Goal: Use online tool/utility: Utilize a website feature to perform a specific function

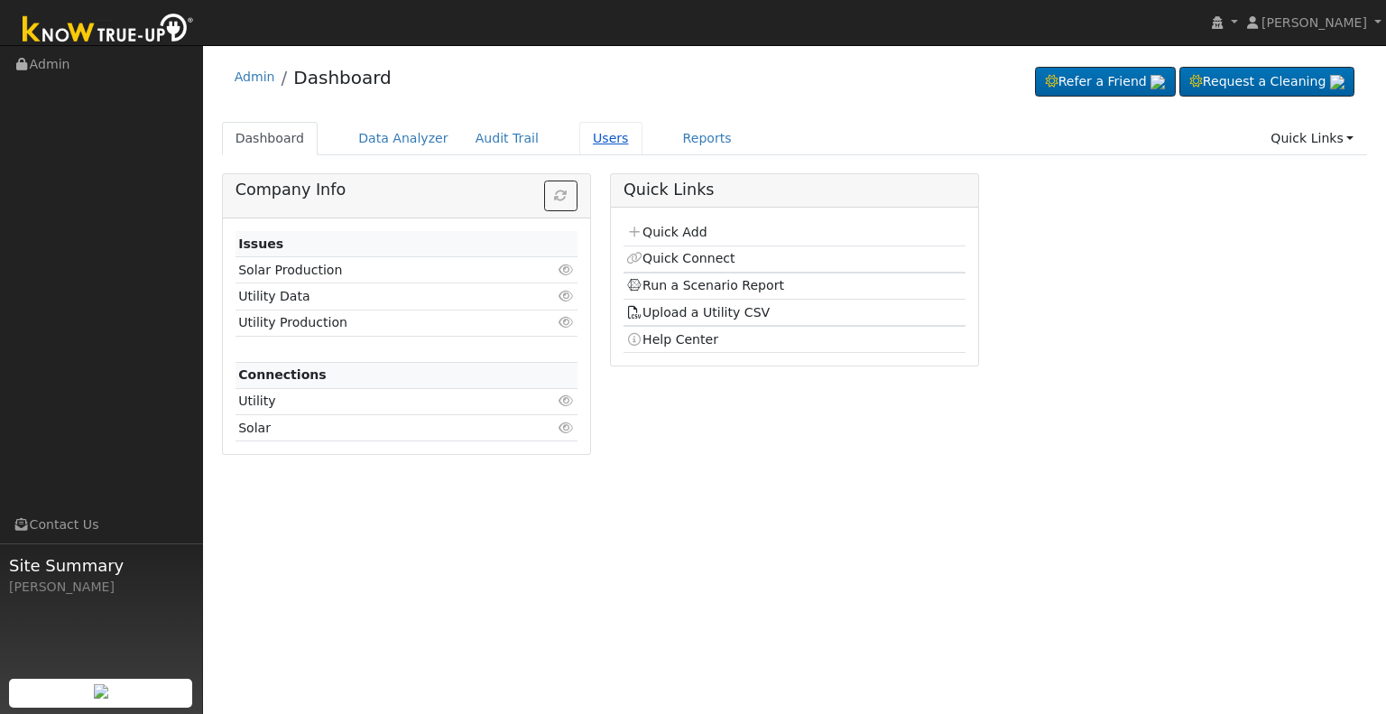
click at [587, 135] on link "Users" at bounding box center [610, 138] width 63 height 33
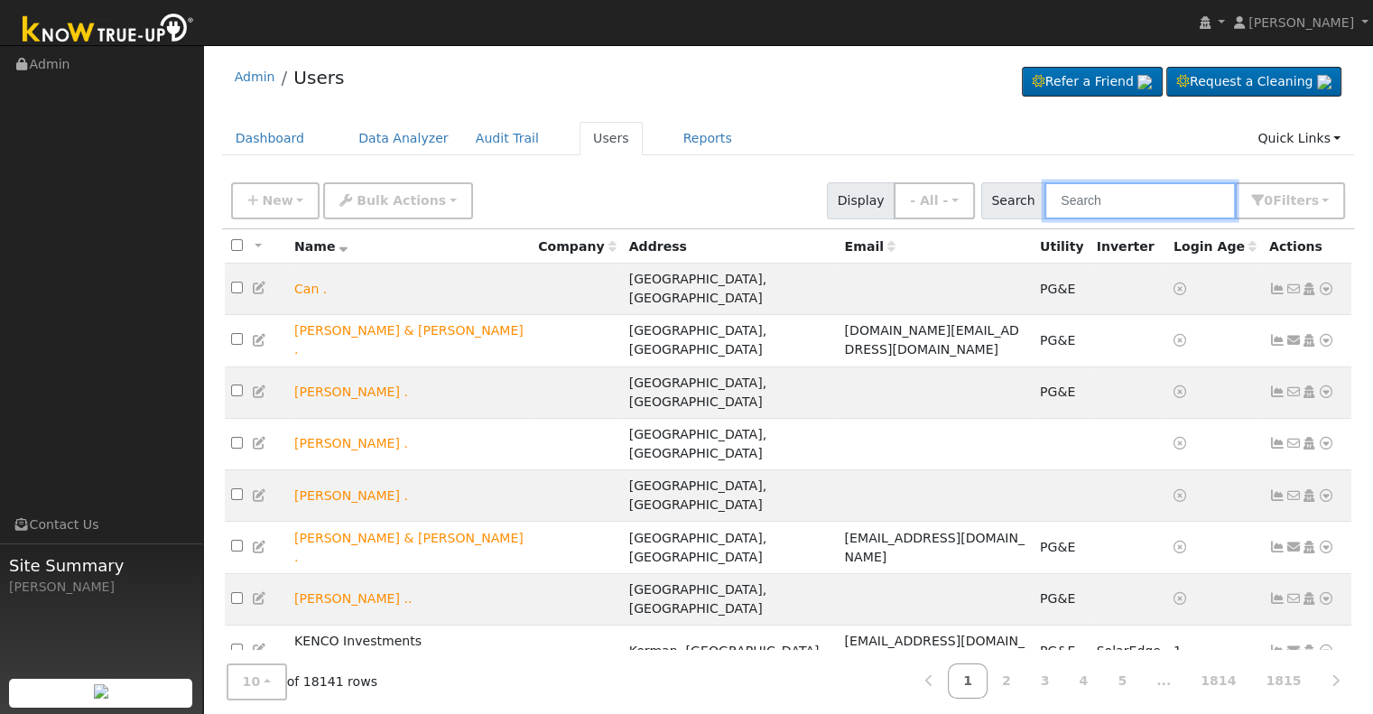
click at [1084, 195] on input "text" at bounding box center [1139, 200] width 191 height 37
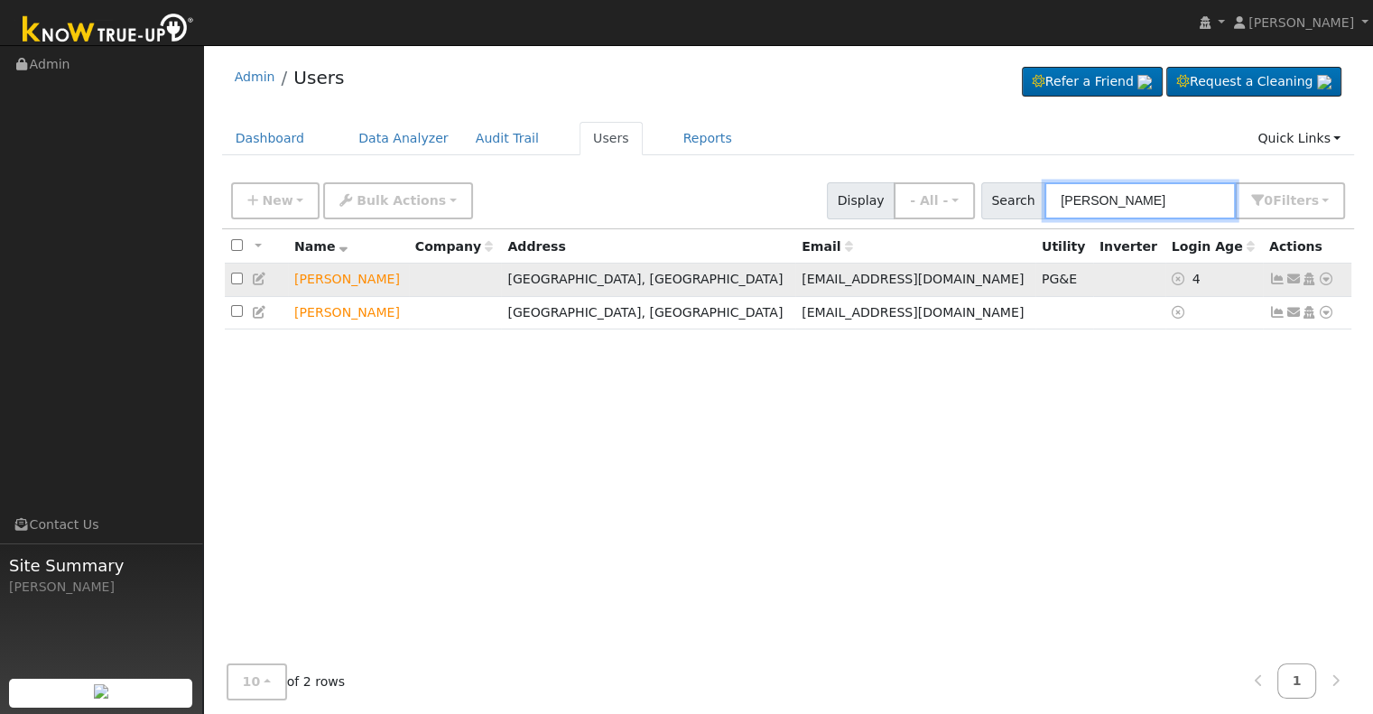
type input "siva"
click at [1325, 282] on icon at bounding box center [1326, 279] width 16 height 13
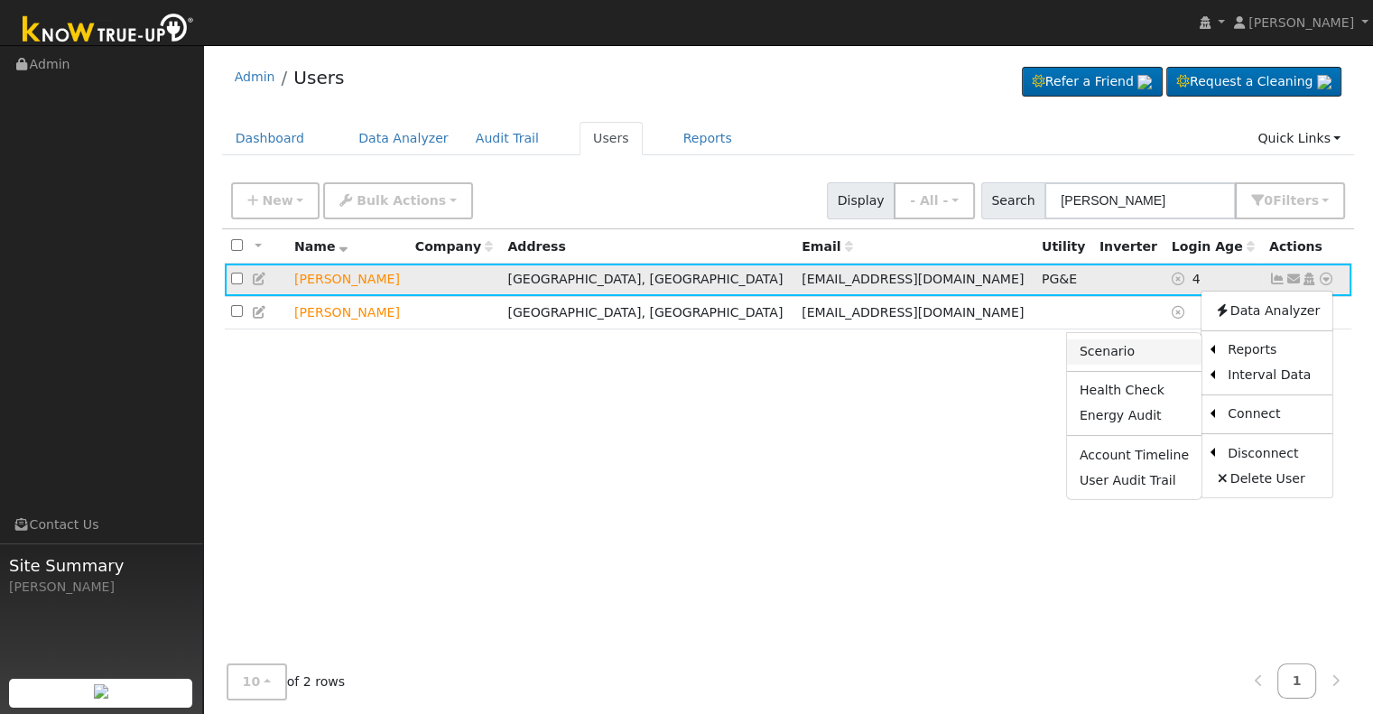
click at [1155, 348] on link "Scenario" at bounding box center [1134, 351] width 134 height 25
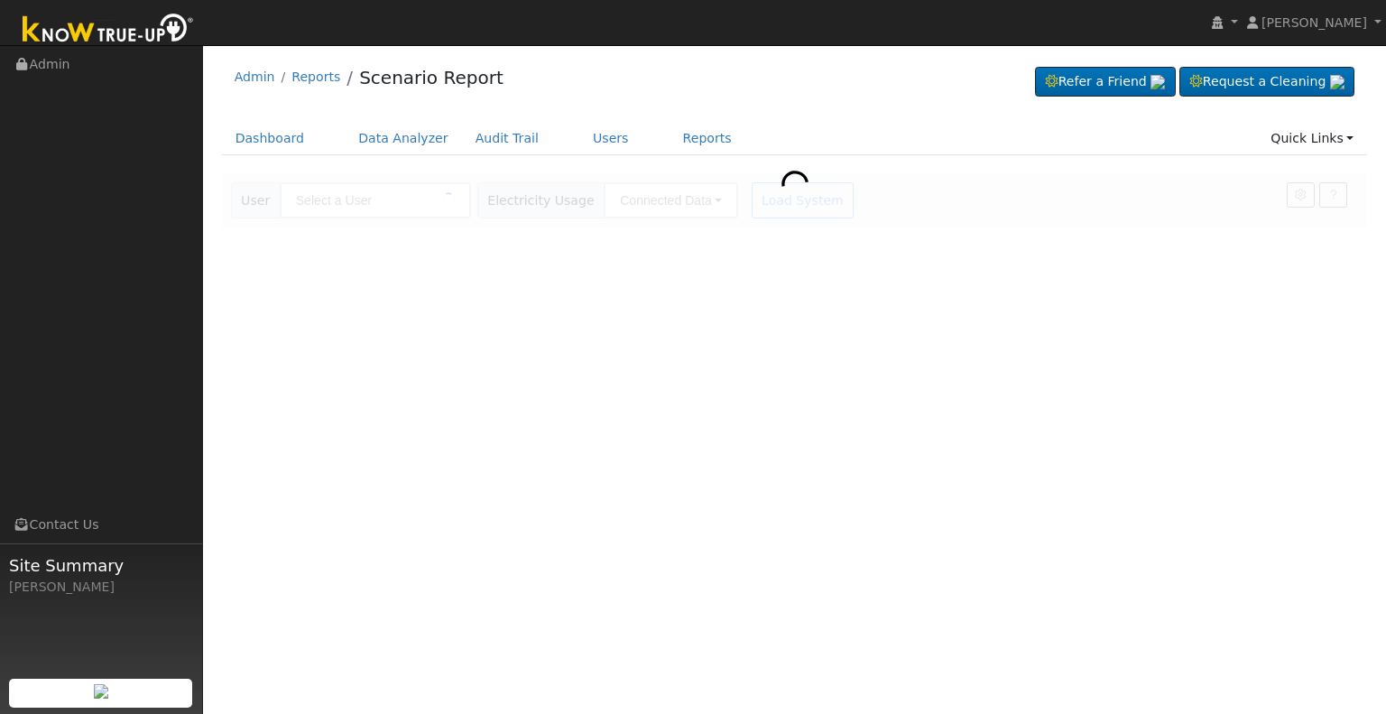
type input "[PERSON_NAME]"
type input "Pacific Gas & Electric"
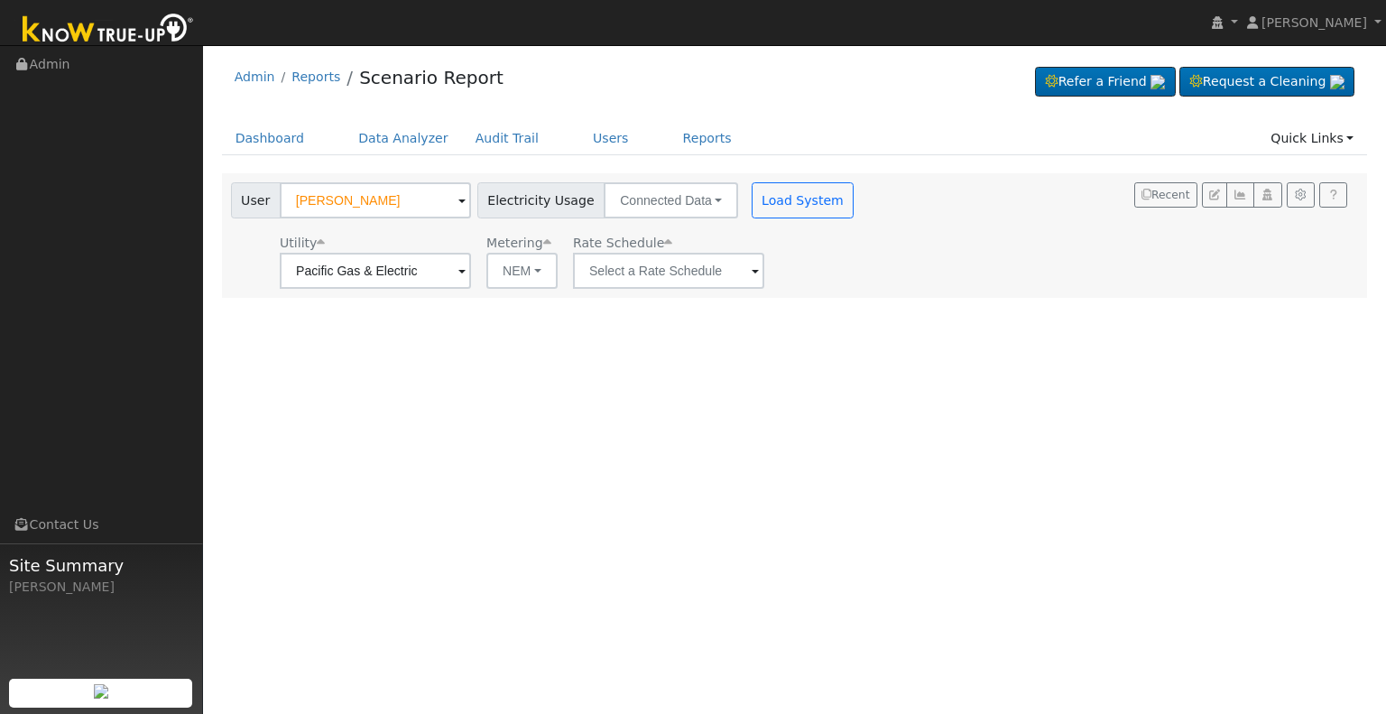
click at [752, 274] on span at bounding box center [755, 272] width 7 height 21
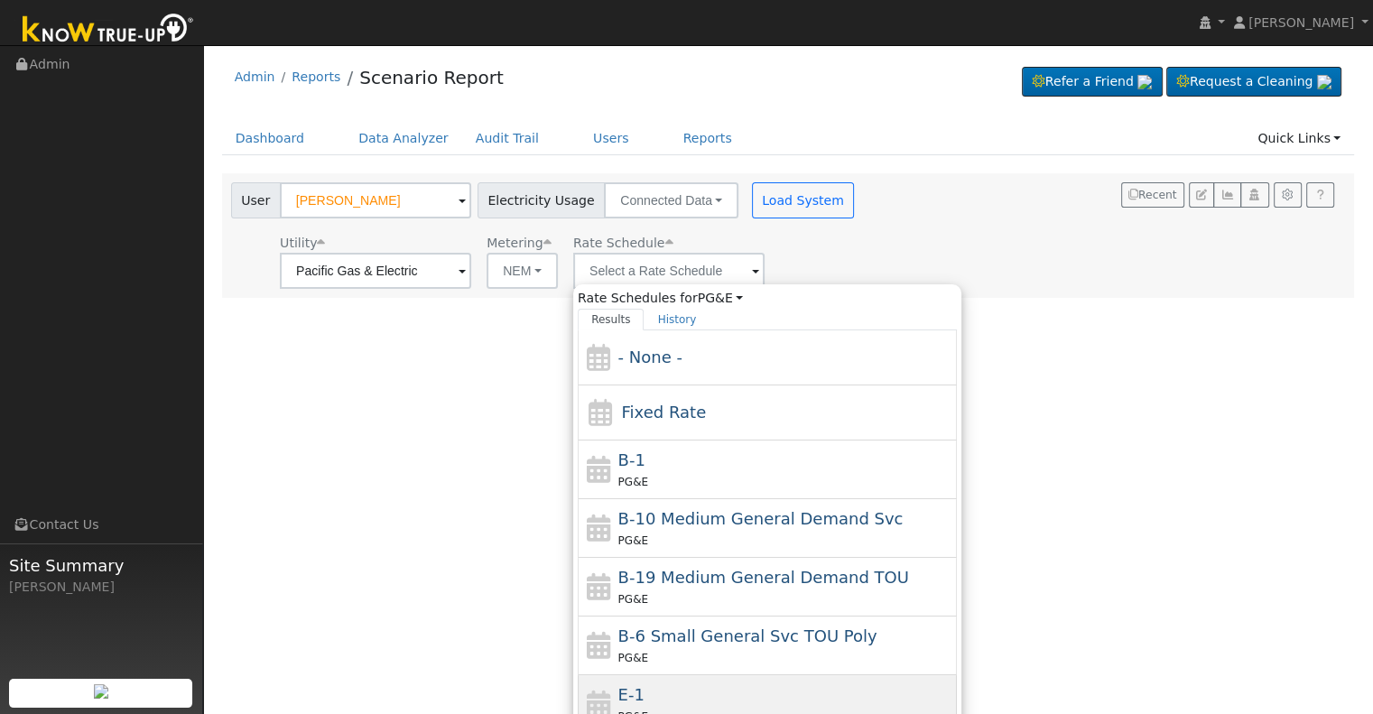
click at [680, 685] on div "E-1 PG&E" at bounding box center [785, 703] width 335 height 43
type input "E-1"
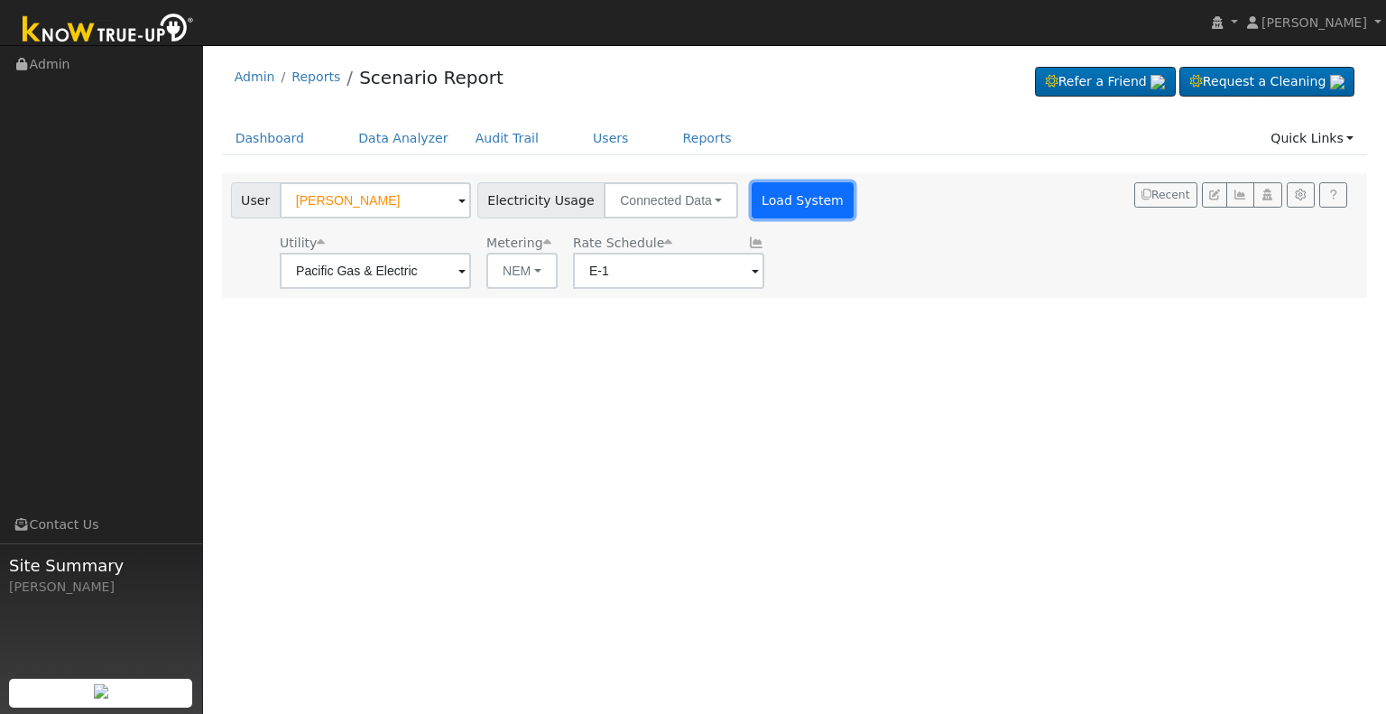
click at [787, 217] on button "Load System" at bounding box center [803, 200] width 103 height 36
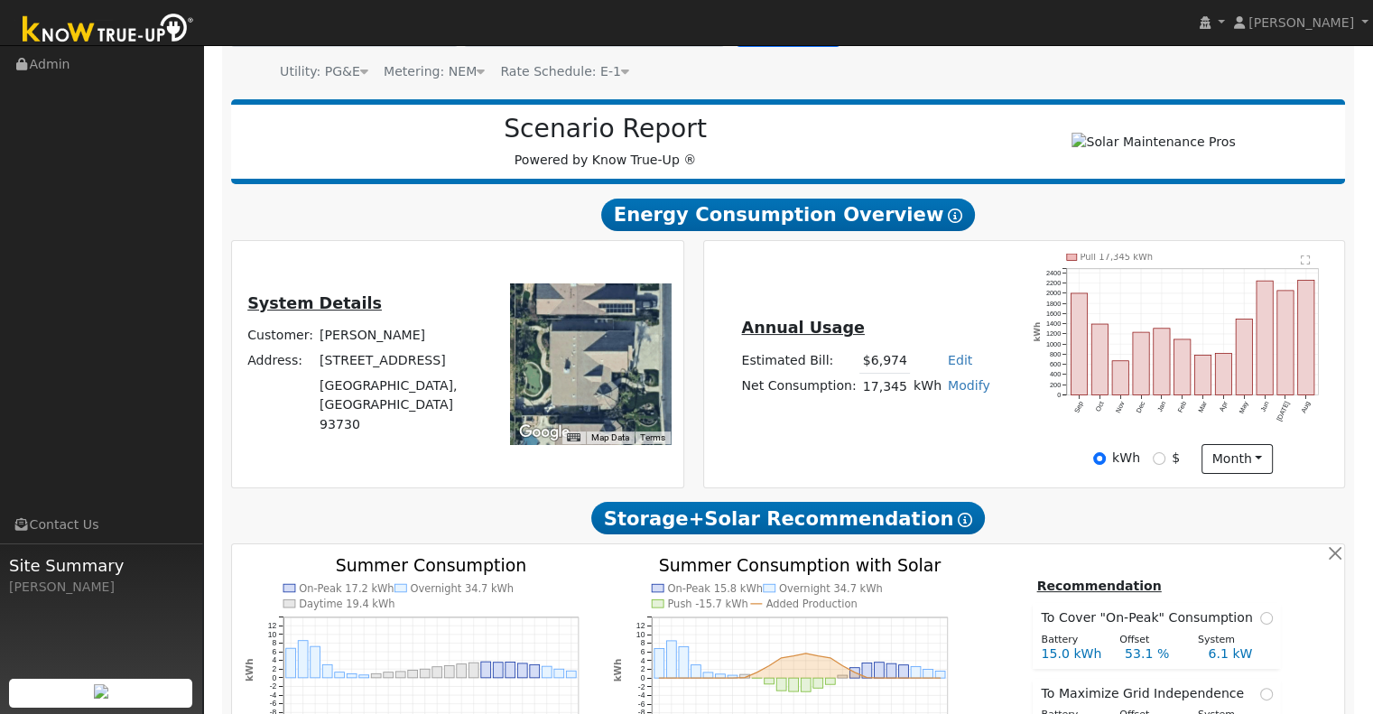
scroll to position [173, 0]
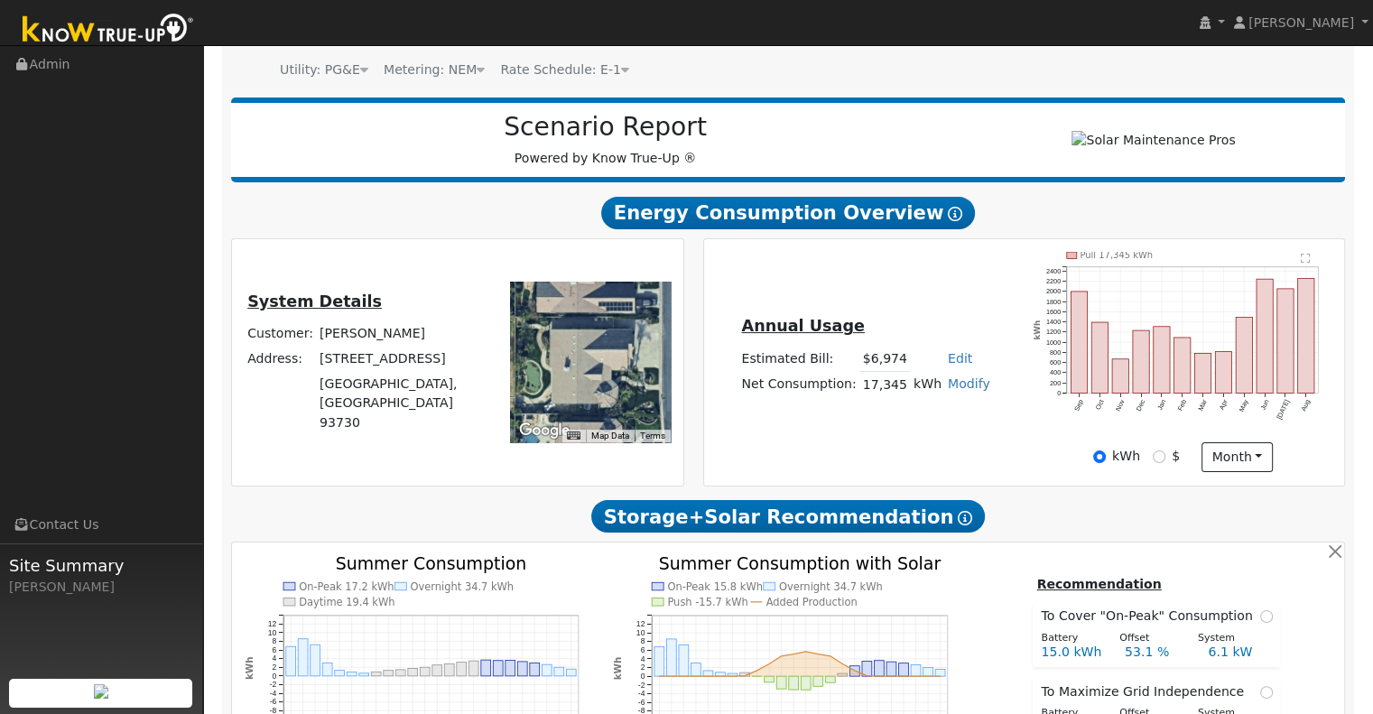
drag, startPoint x: 914, startPoint y: 616, endPoint x: 865, endPoint y: 436, distance: 187.0
click at [865, 436] on div "Annual Usage Estimated Bill: $6,974 Edit Estimated Bill $ Annual Net Consumptio…" at bounding box center [1024, 362] width 634 height 220
click at [1055, 459] on div "kWh $ month Day Month" at bounding box center [1182, 457] width 317 height 31
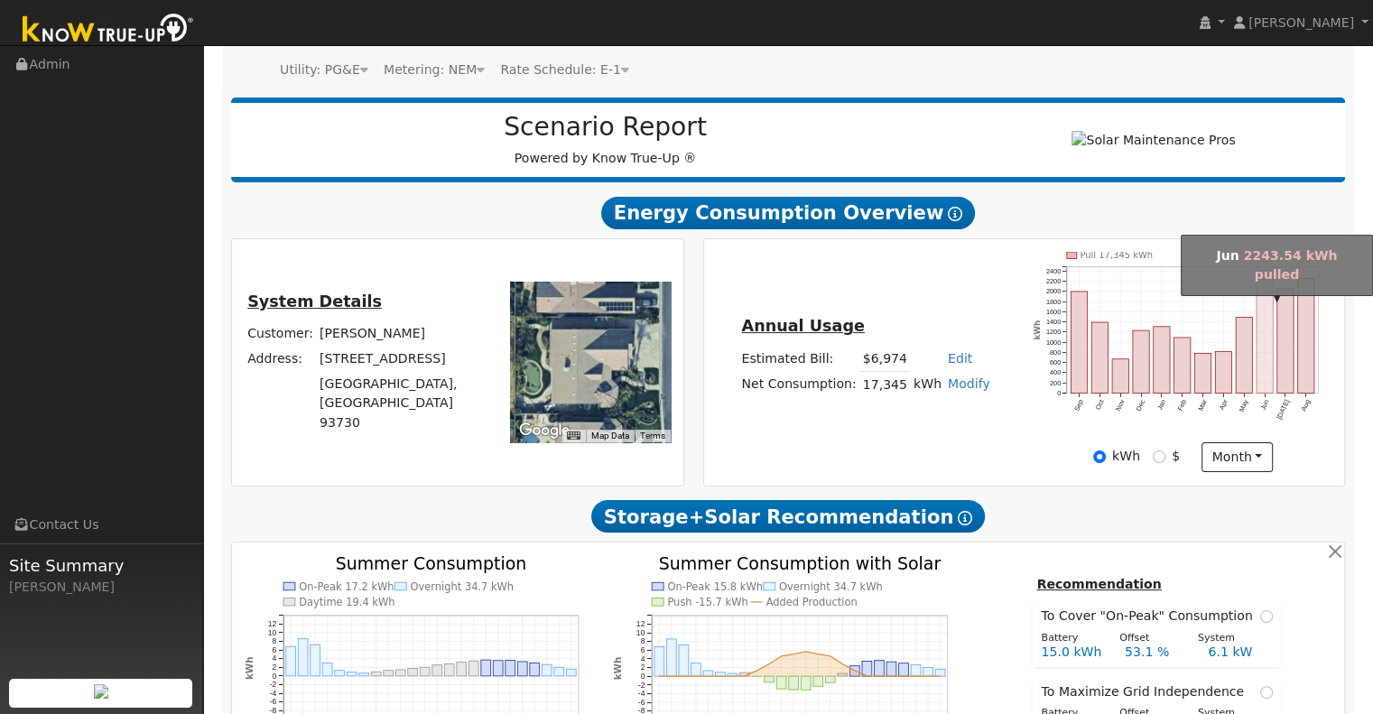
click at [1269, 356] on rect "onclick=""" at bounding box center [1264, 336] width 16 height 114
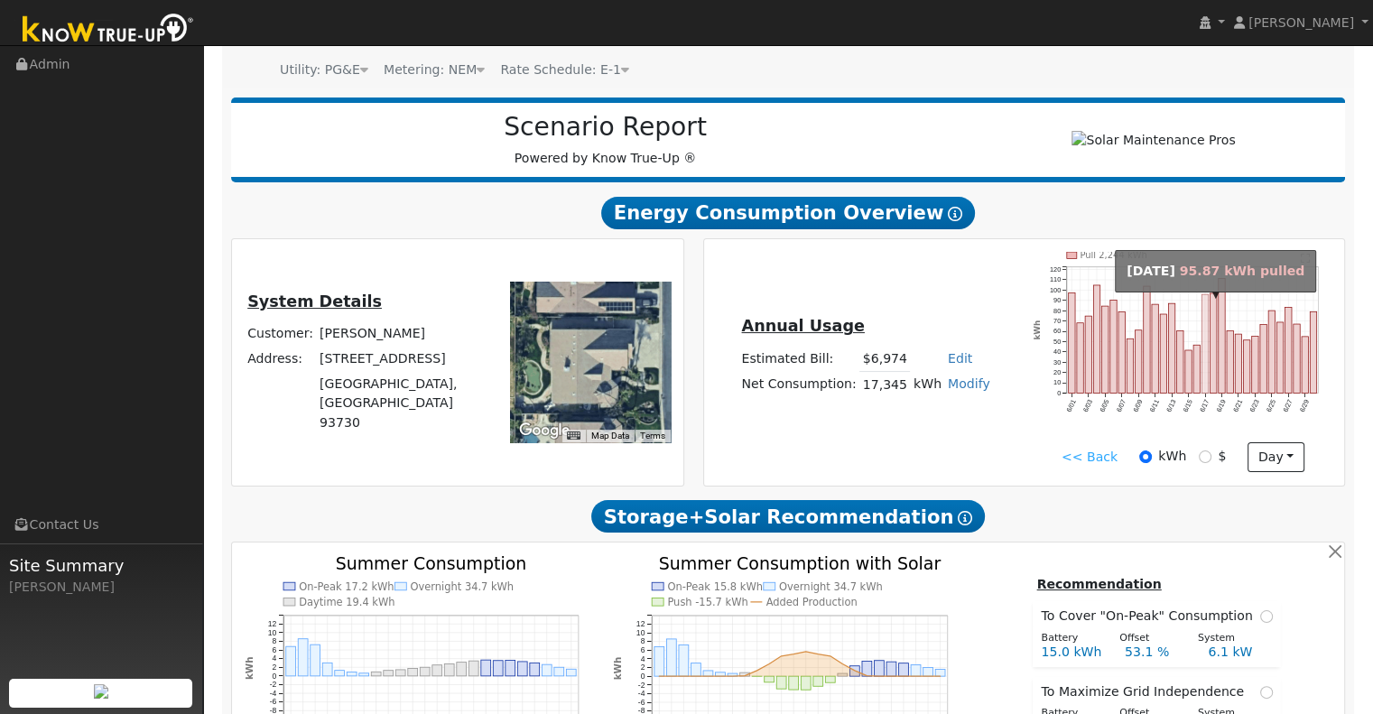
click at [1207, 323] on rect "onclick=""" at bounding box center [1204, 343] width 6 height 98
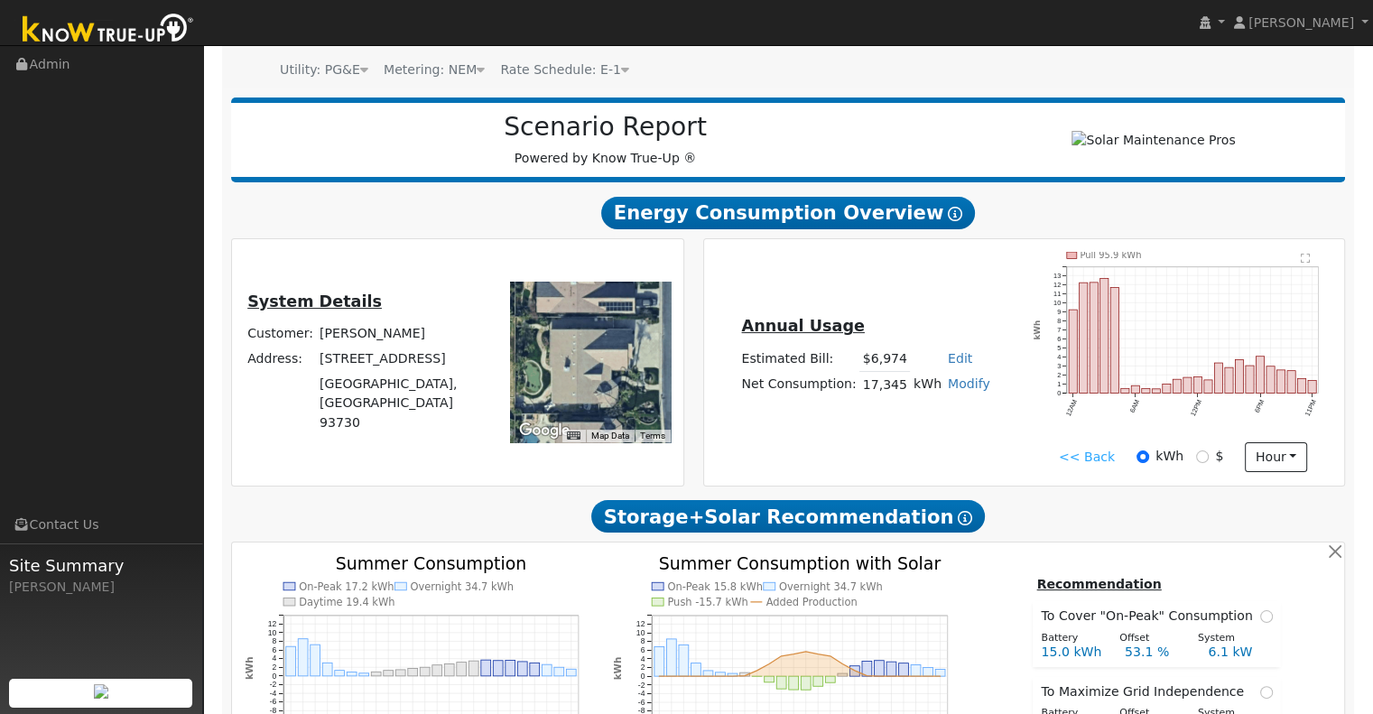
click at [1083, 457] on link "<< Back" at bounding box center [1087, 457] width 56 height 19
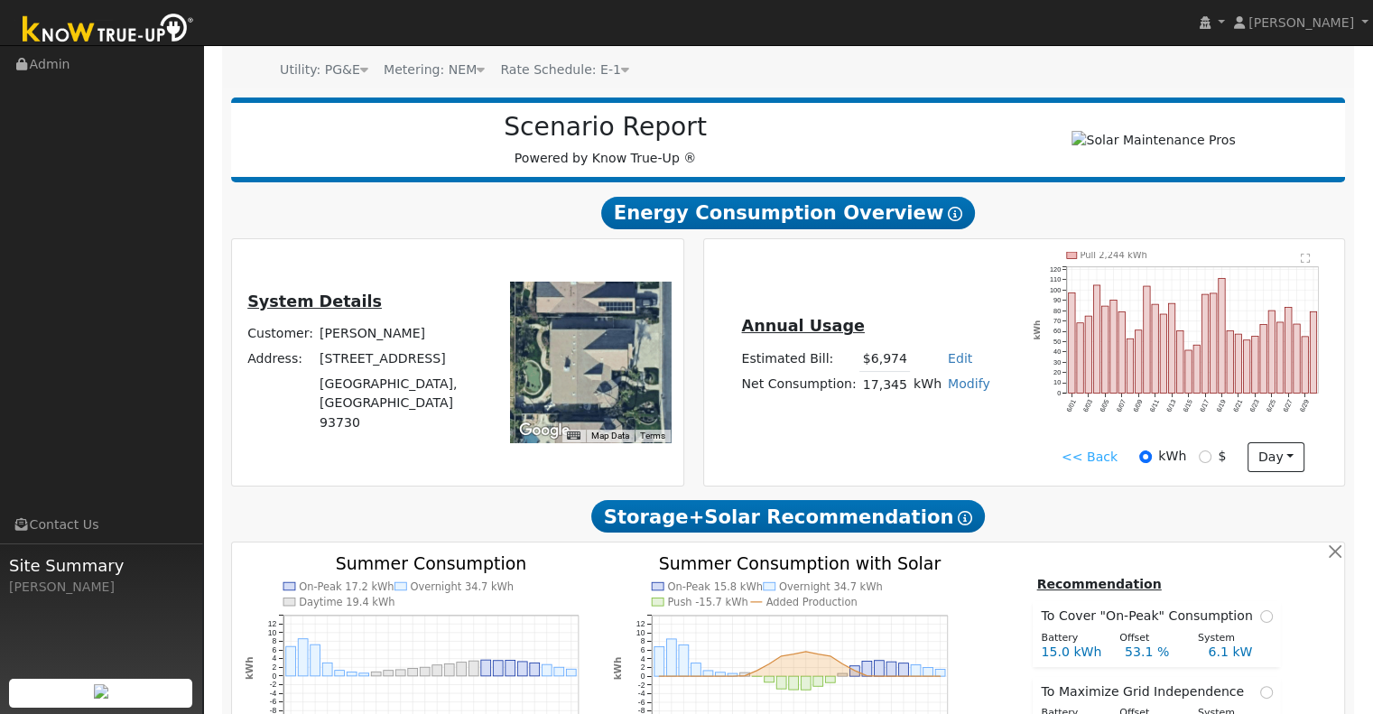
click at [957, 384] on link "Modify" at bounding box center [969, 383] width 42 height 14
click at [906, 418] on link "Add Consumption" at bounding box center [901, 412] width 151 height 25
type input "17345"
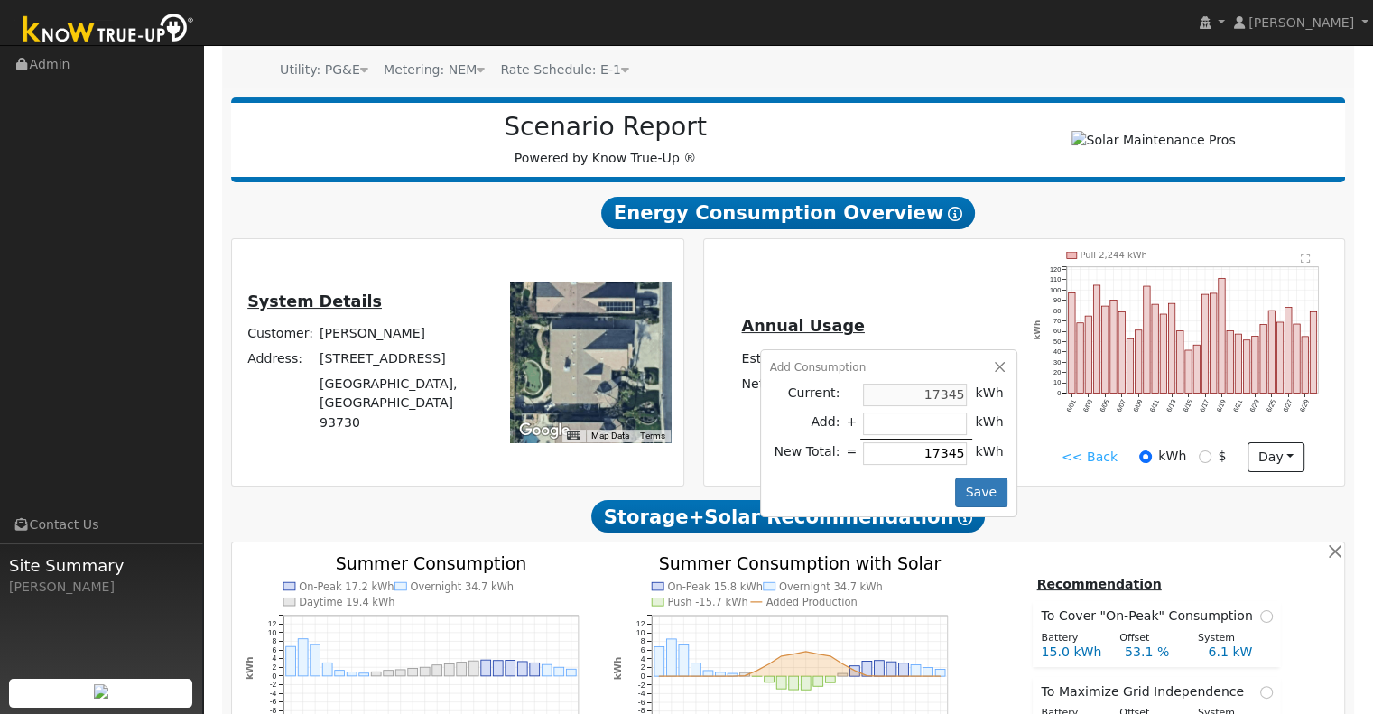
type input "-7"
type input "17338"
type input "-70"
type input "17275"
type input "-700"
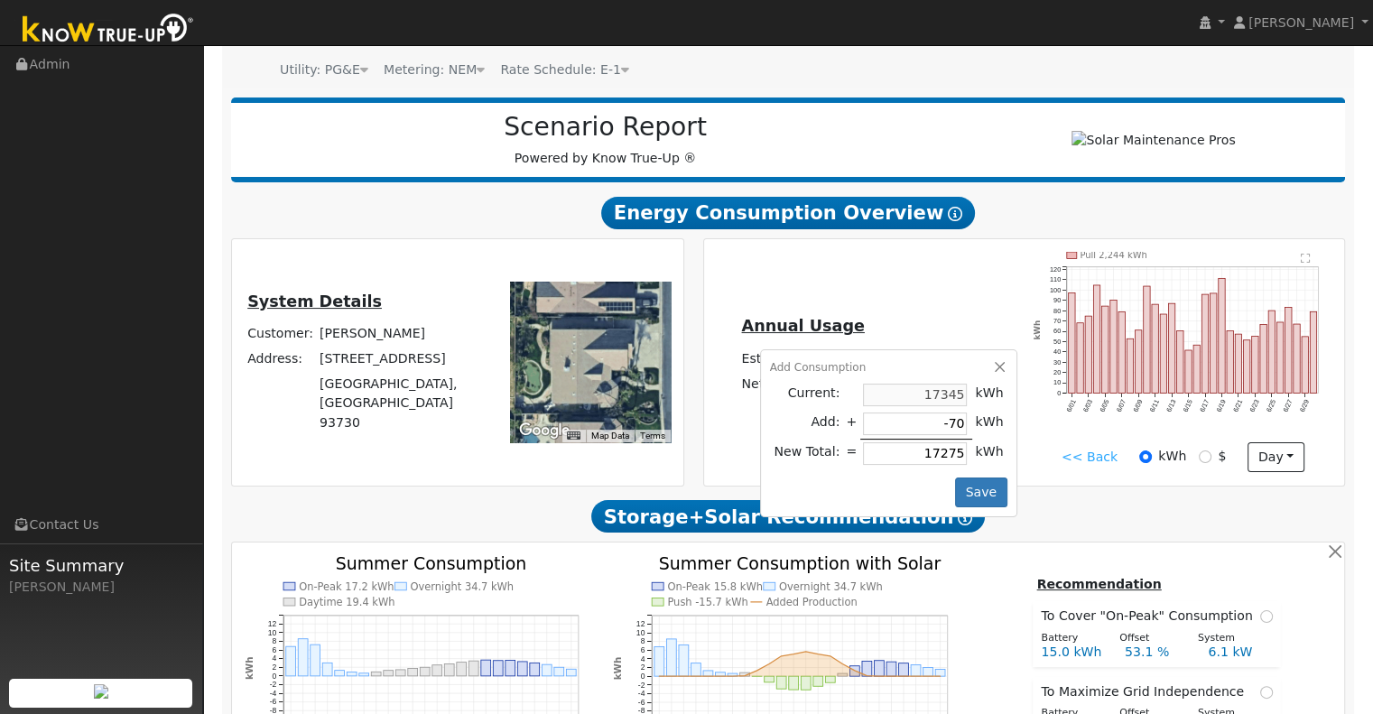
type input "16645"
type input "-7000"
type input "10345"
type input "-7000"
click at [957, 507] on button "Save" at bounding box center [981, 492] width 52 height 31
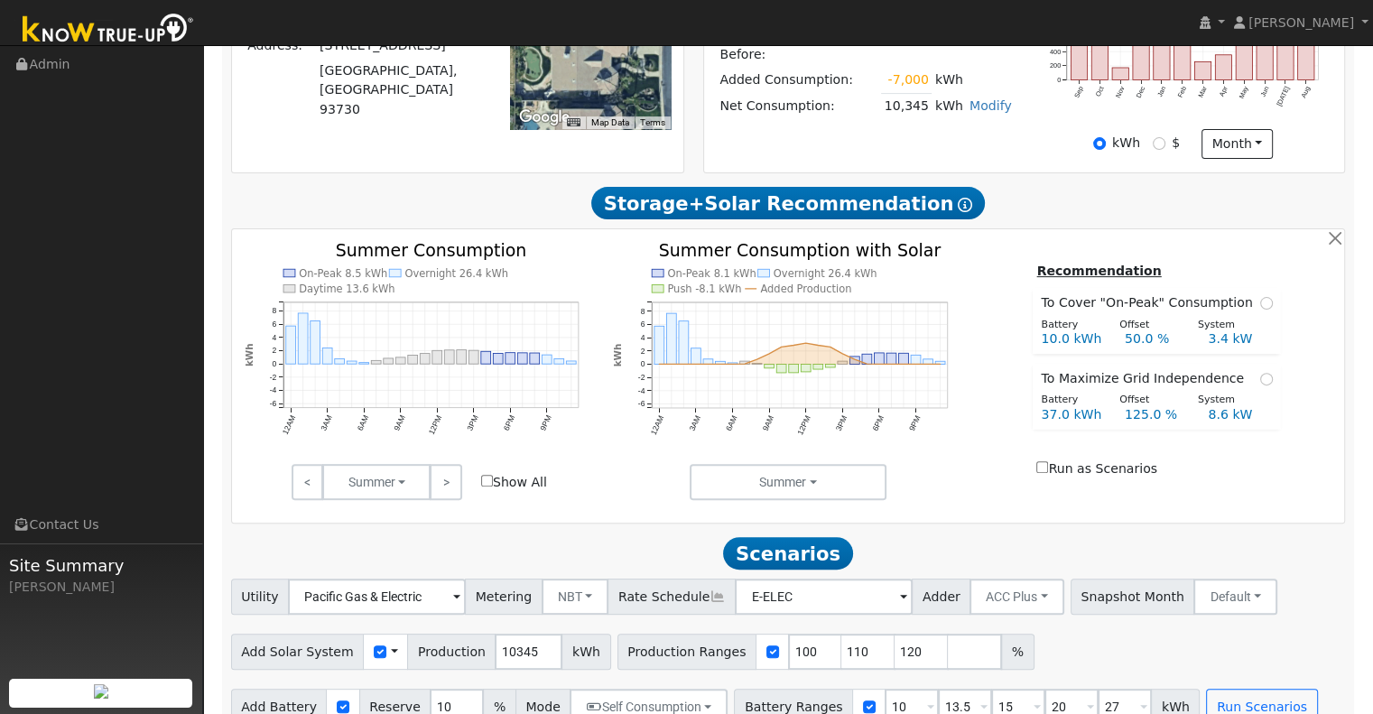
scroll to position [489, 0]
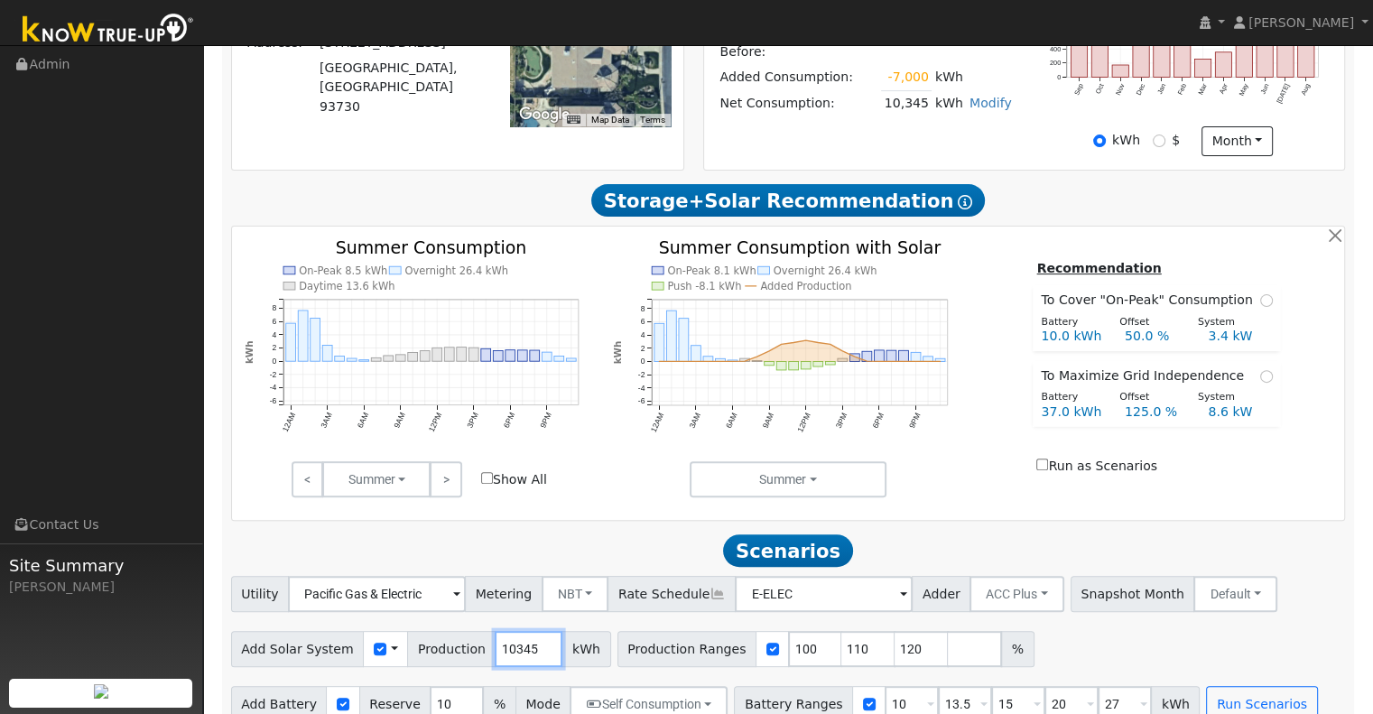
drag, startPoint x: 520, startPoint y: 654, endPoint x: 449, endPoint y: 645, distance: 71.0
click at [449, 645] on div "Add Solar System Use CSV Data Production 10345 kWh" at bounding box center [421, 649] width 380 height 36
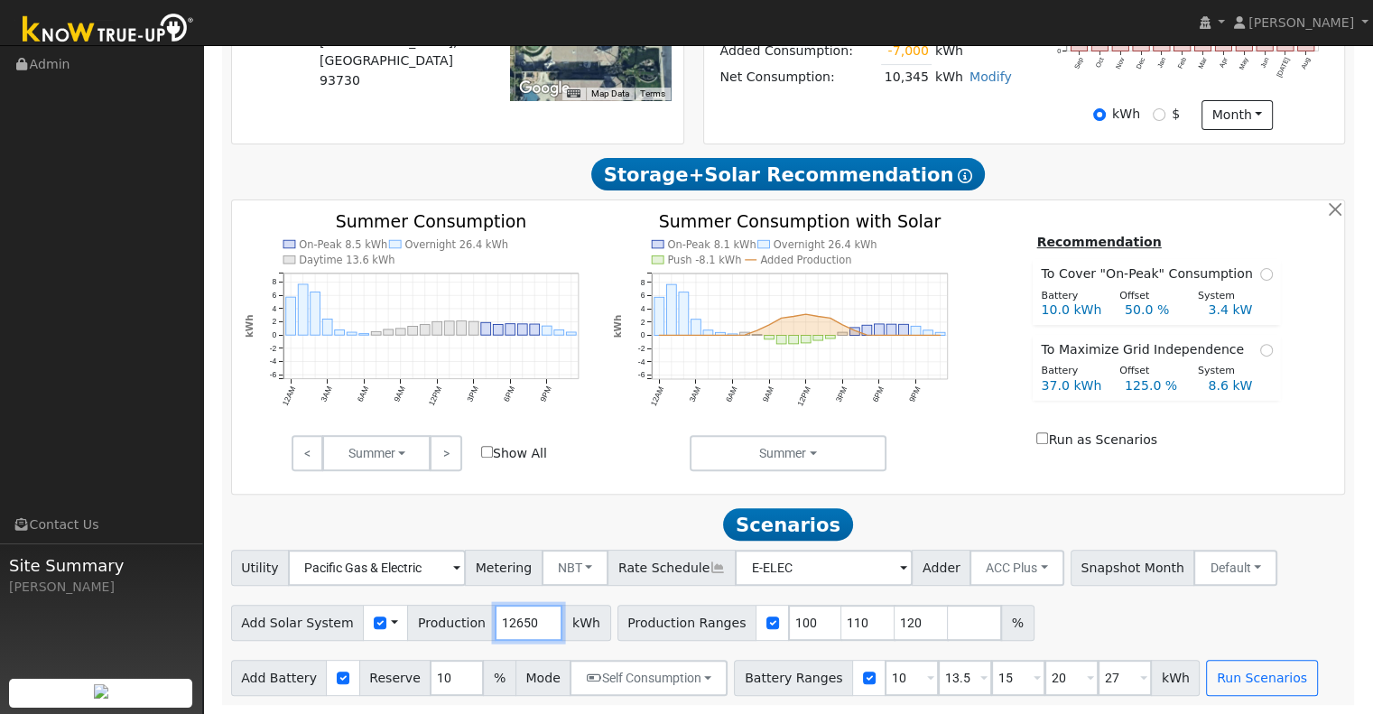
type input "12650"
click at [841, 624] on input "110" at bounding box center [868, 623] width 54 height 36
type input "120"
type input "1"
type input "110"
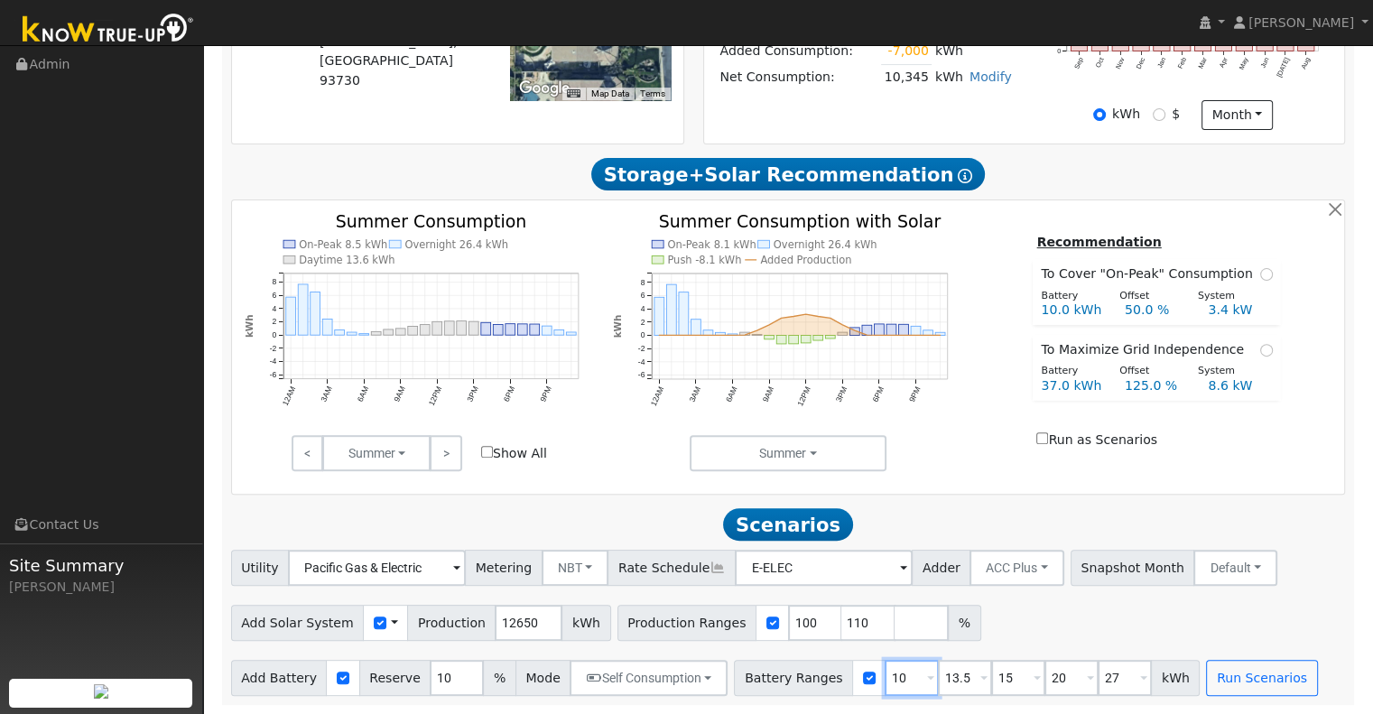
click at [890, 674] on input "10" at bounding box center [911, 678] width 54 height 36
type input "13.5"
type input "15"
type input "20"
type input "27"
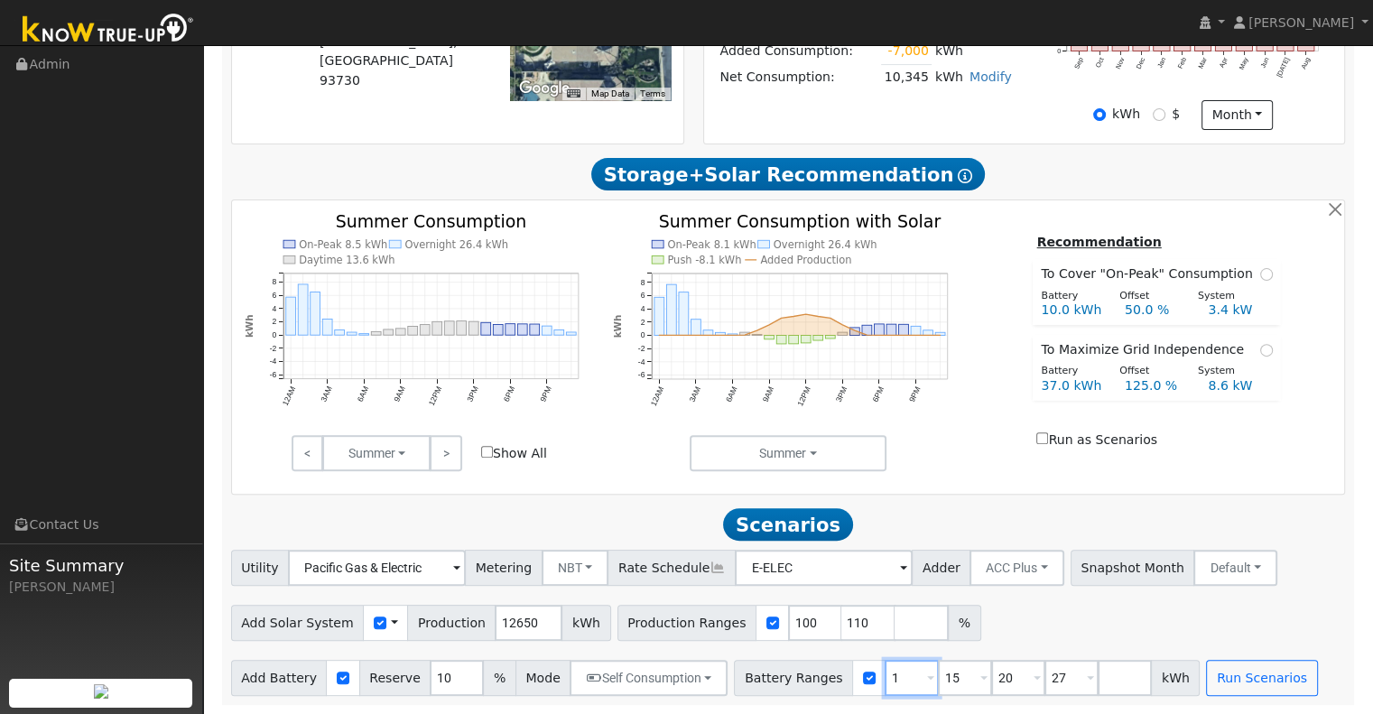
type input "15"
type input "20"
type input "27"
type input "20"
type input "27"
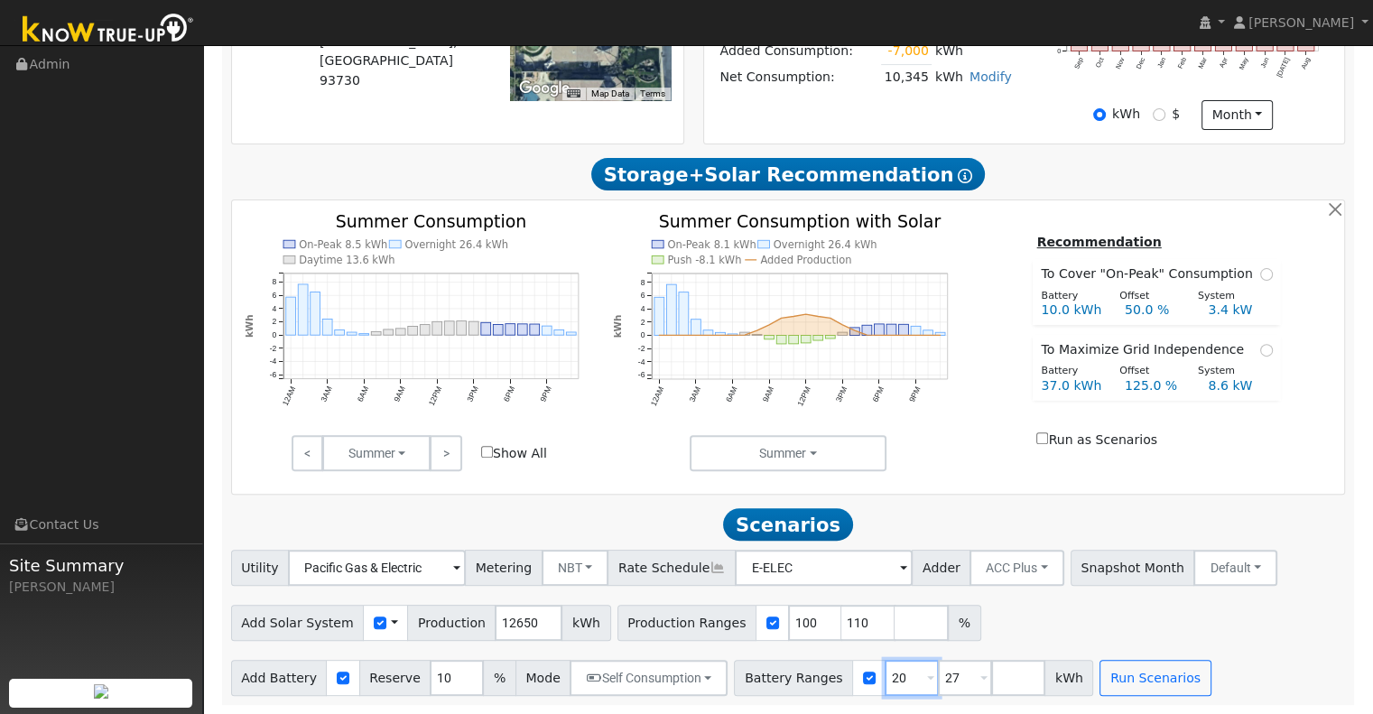
type input "20"
click at [938, 682] on input "27" at bounding box center [965, 678] width 54 height 36
type input "2"
type input "30"
click at [1120, 678] on button "Run Scenarios" at bounding box center [1154, 678] width 111 height 36
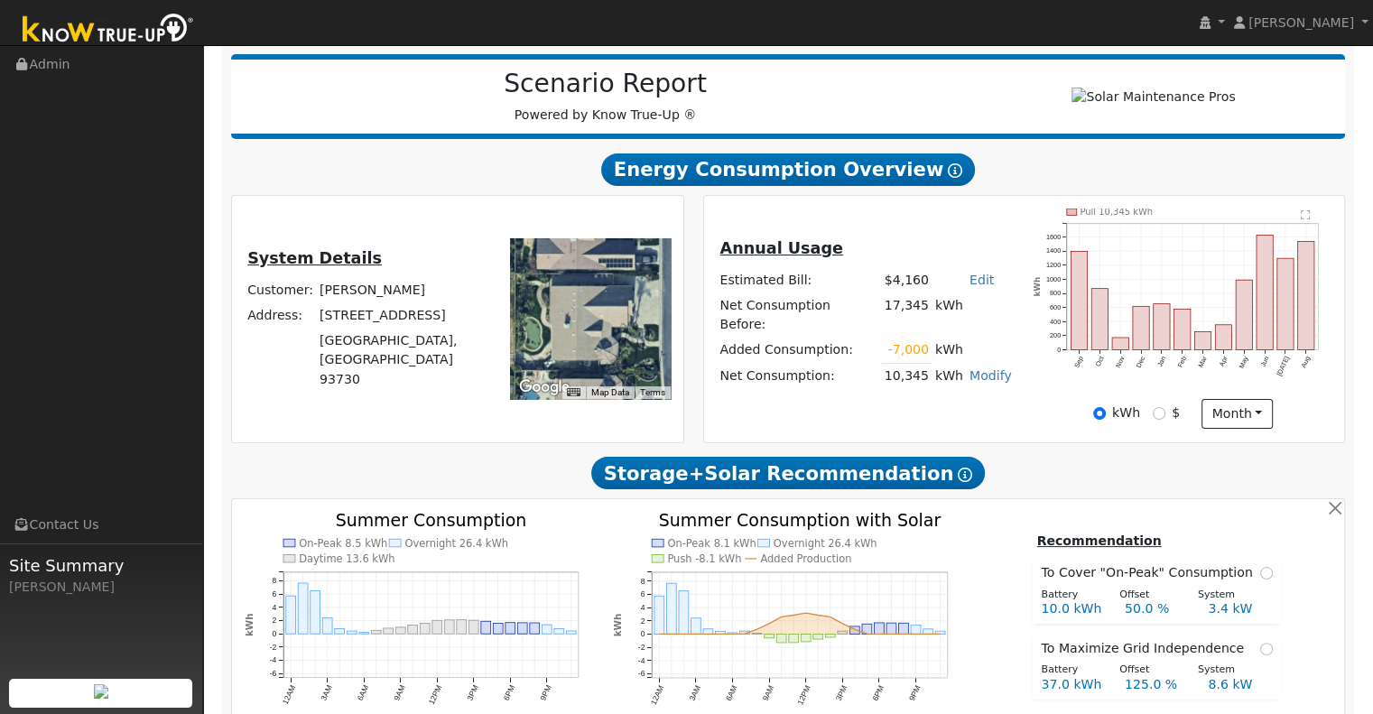
scroll to position [218, 0]
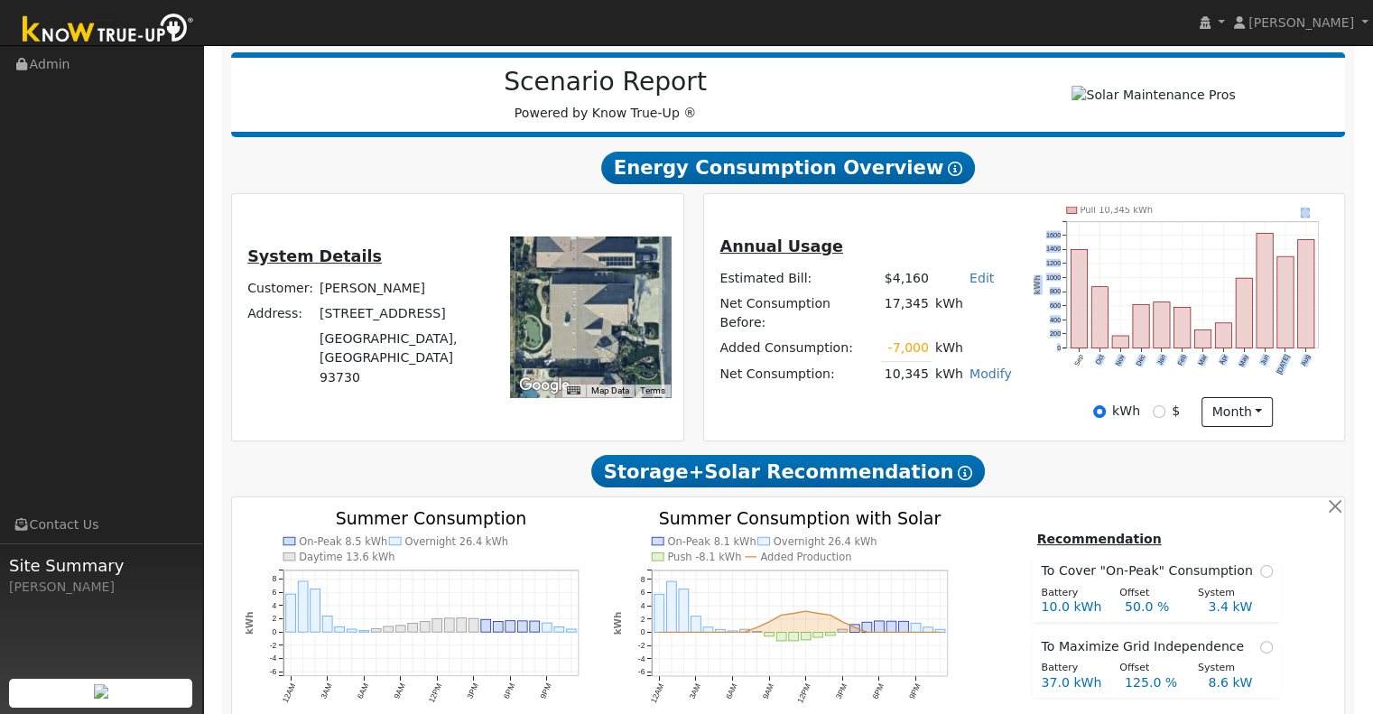
drag, startPoint x: 1098, startPoint y: 383, endPoint x: 1133, endPoint y: 272, distance: 116.4
click at [1133, 272] on icon "Pull 10,345 kWh Sep Oct Nov Dec Jan Feb Mar Apr May Jun [DATE] Aug 0 200 400 60…" at bounding box center [1182, 301] width 298 height 189
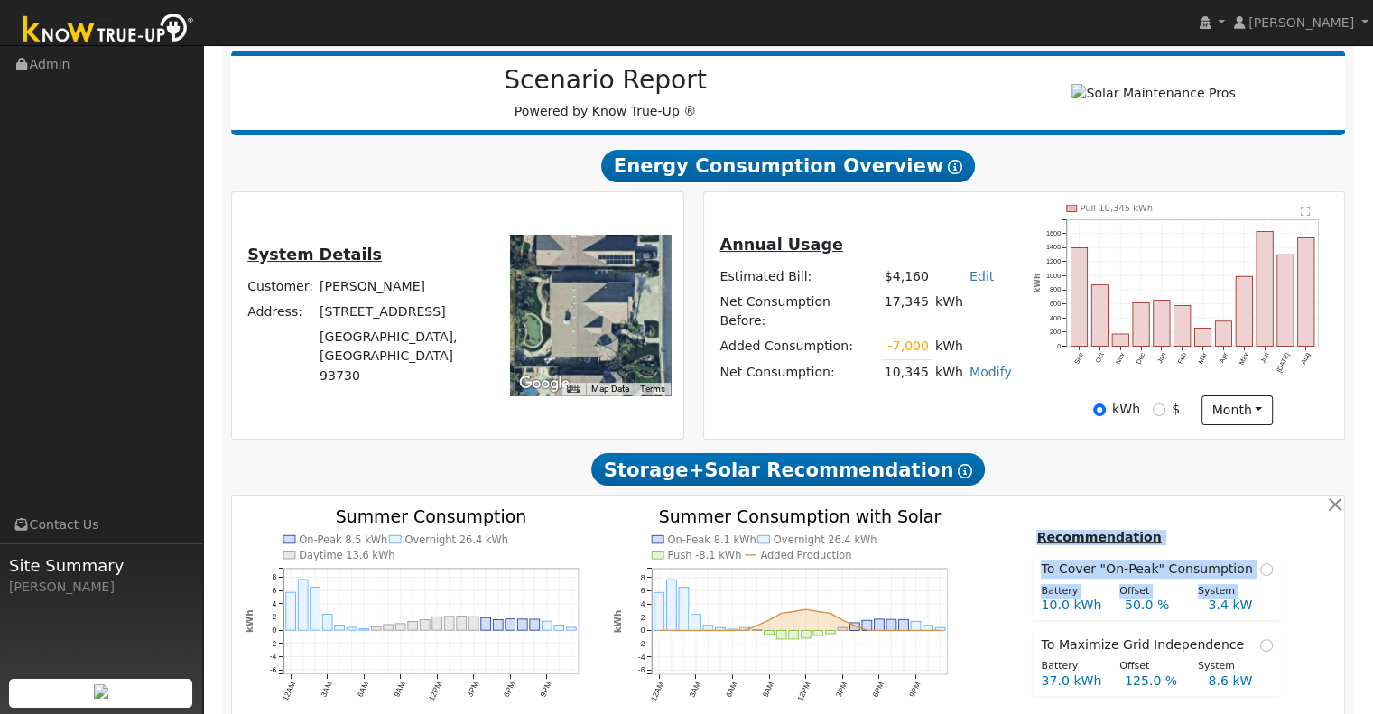
drag, startPoint x: 1044, startPoint y: 622, endPoint x: 959, endPoint y: 489, distance: 157.5
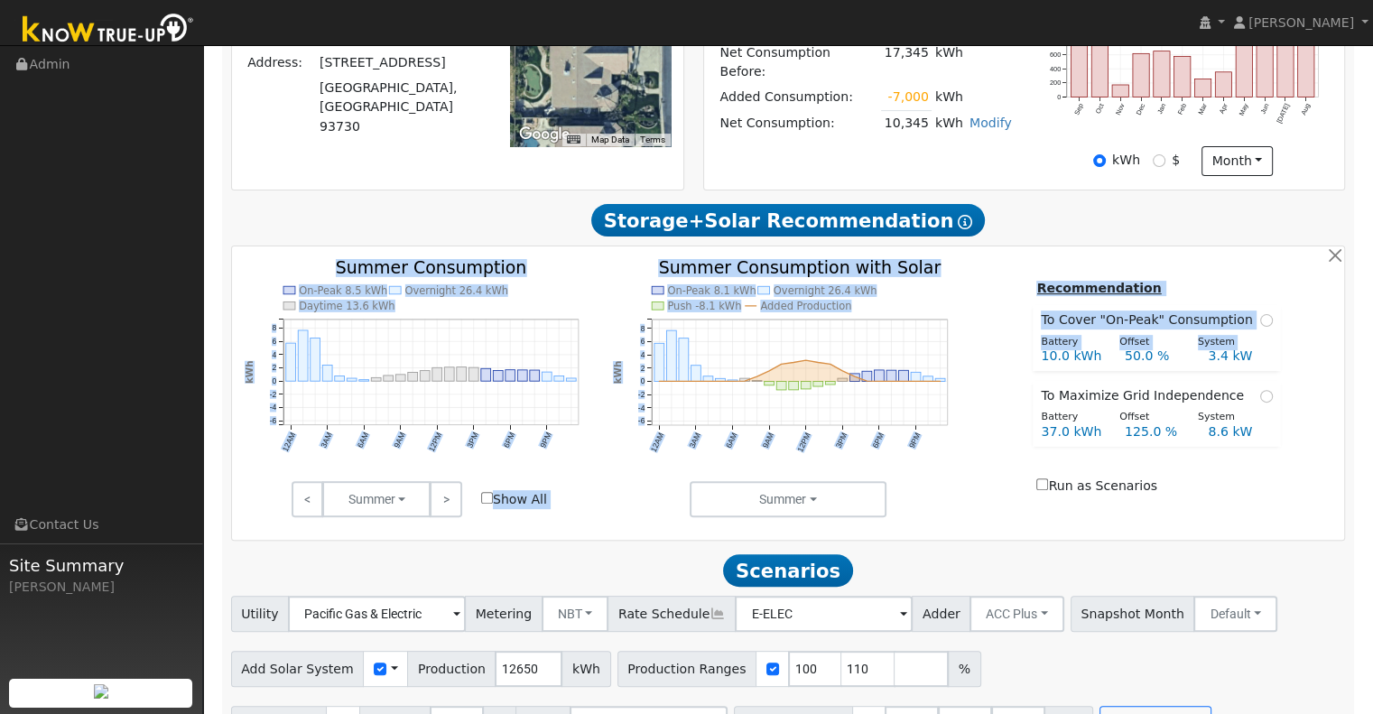
scroll to position [465, 0]
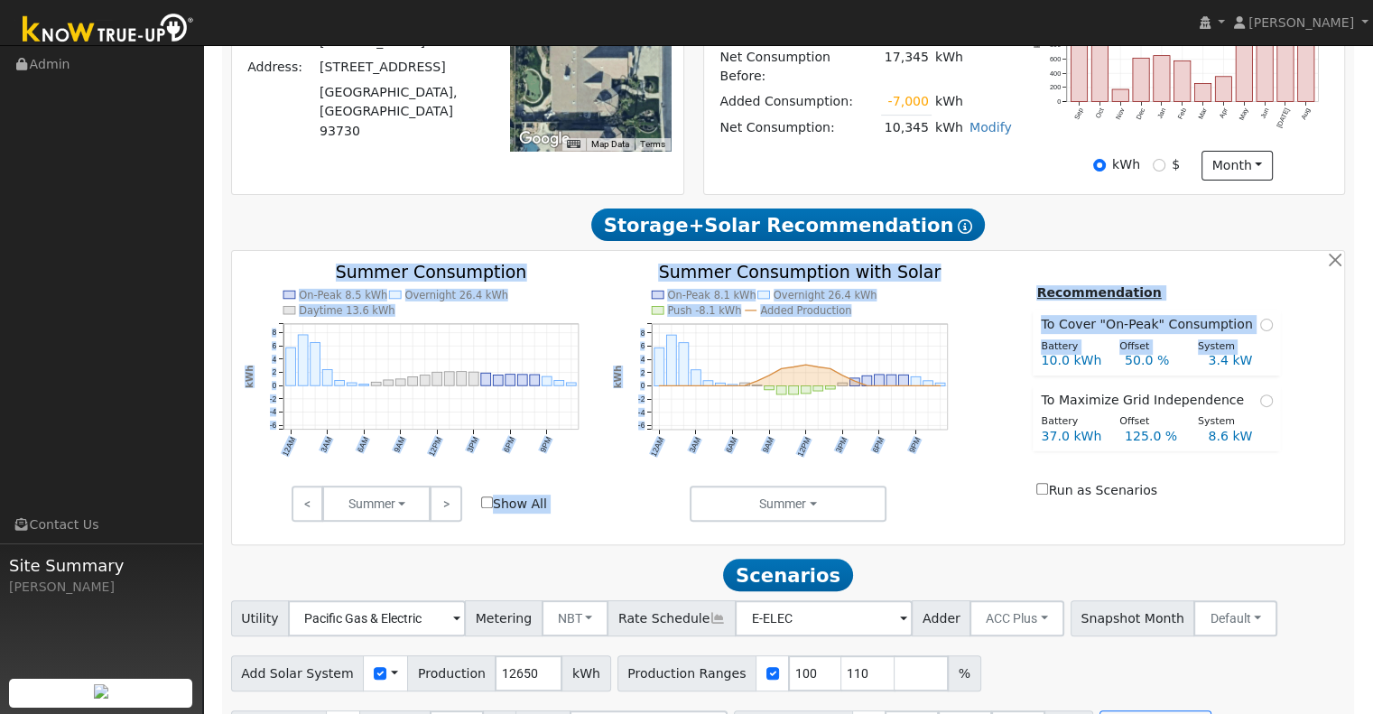
click at [971, 510] on div "Summer Summer Seasons Months" at bounding box center [788, 504] width 369 height 36
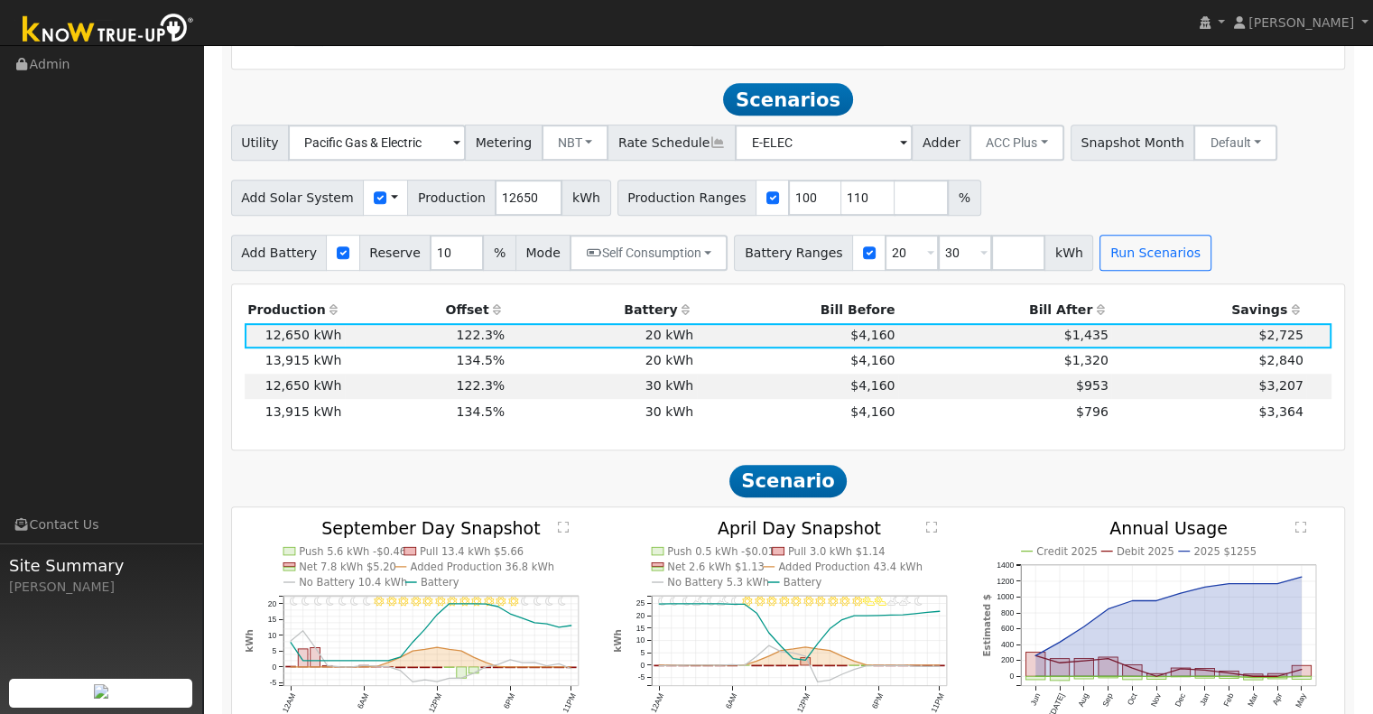
scroll to position [942, 0]
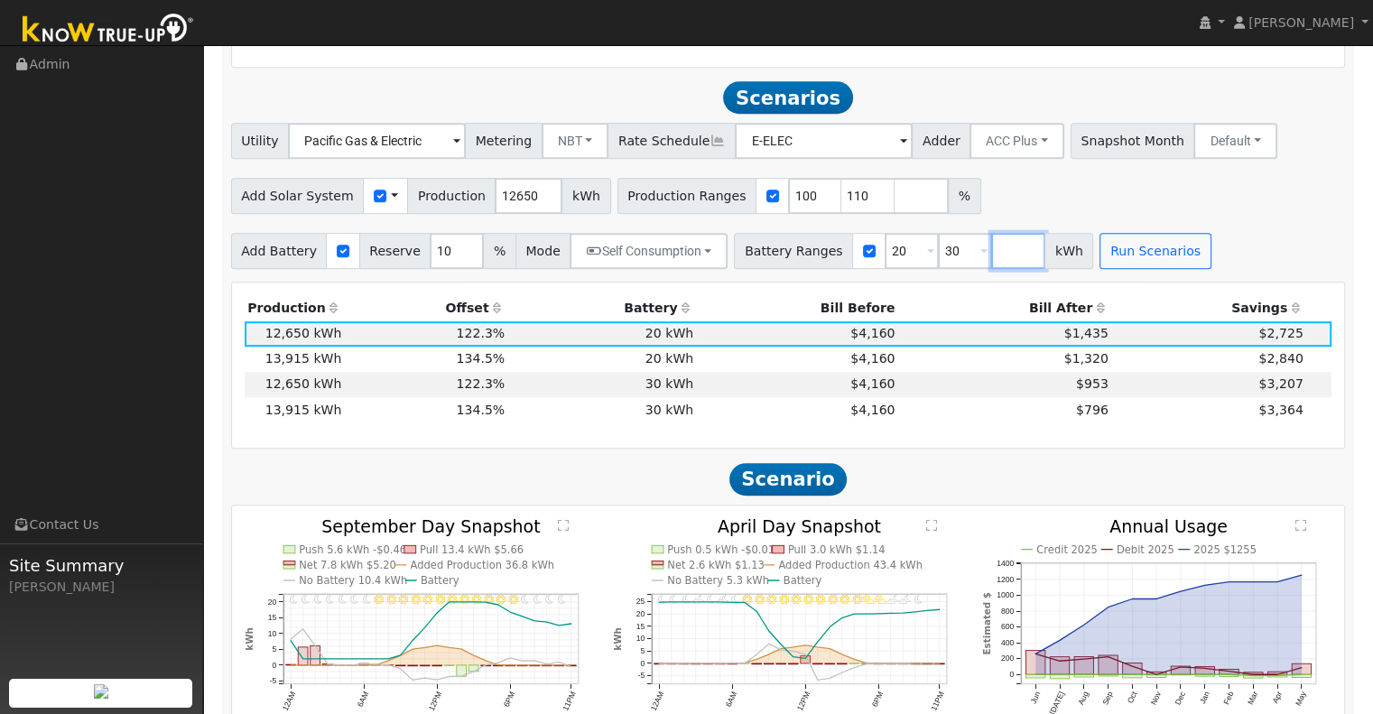
click at [991, 255] on input "number" at bounding box center [1018, 251] width 54 height 36
type input "40"
click at [894, 197] on input "number" at bounding box center [921, 196] width 54 height 36
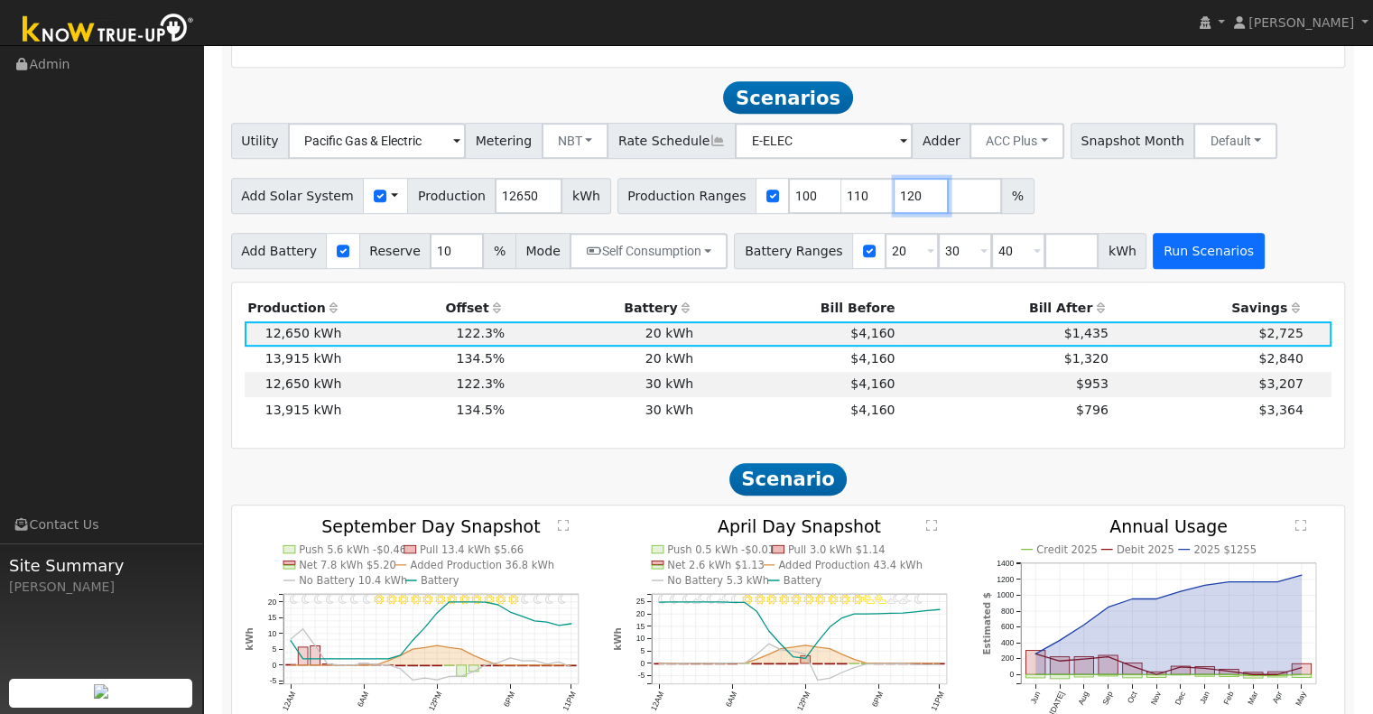
type input "120"
click at [1161, 261] on button "Run Scenarios" at bounding box center [1207, 251] width 111 height 36
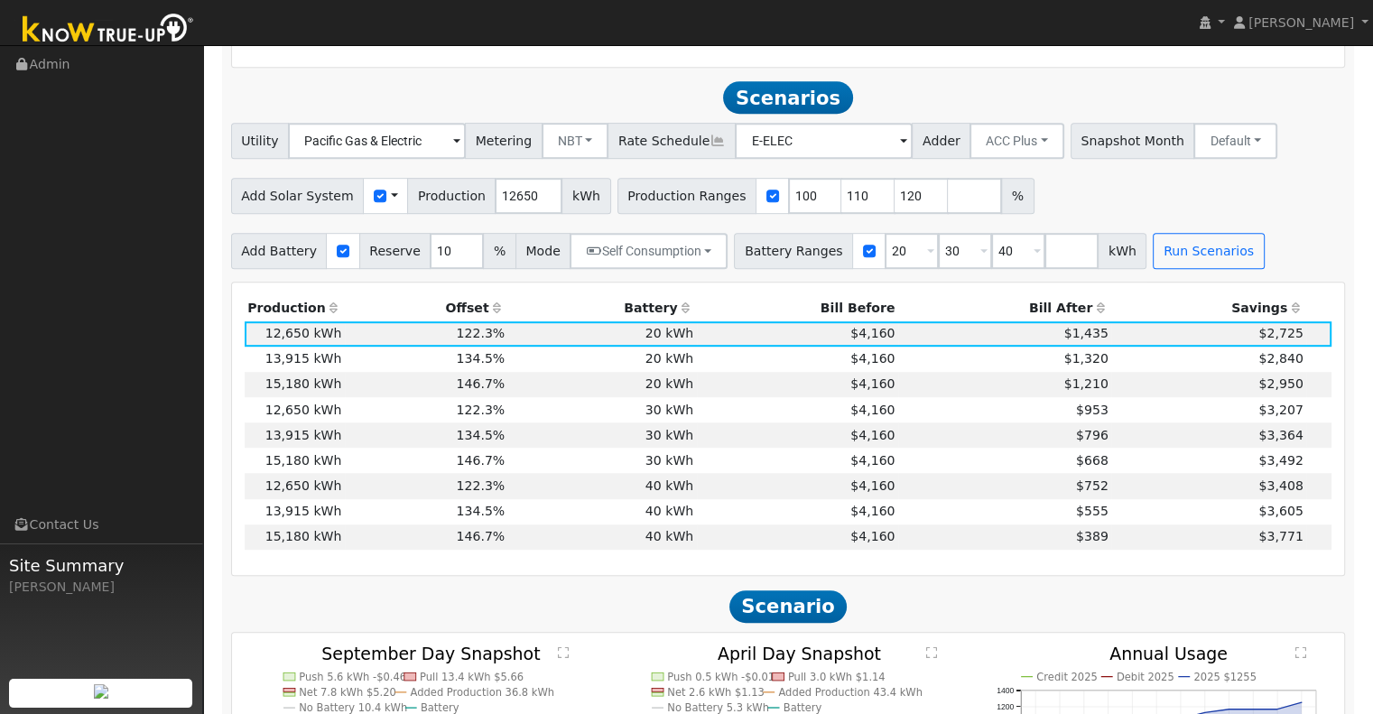
scroll to position [975, 0]
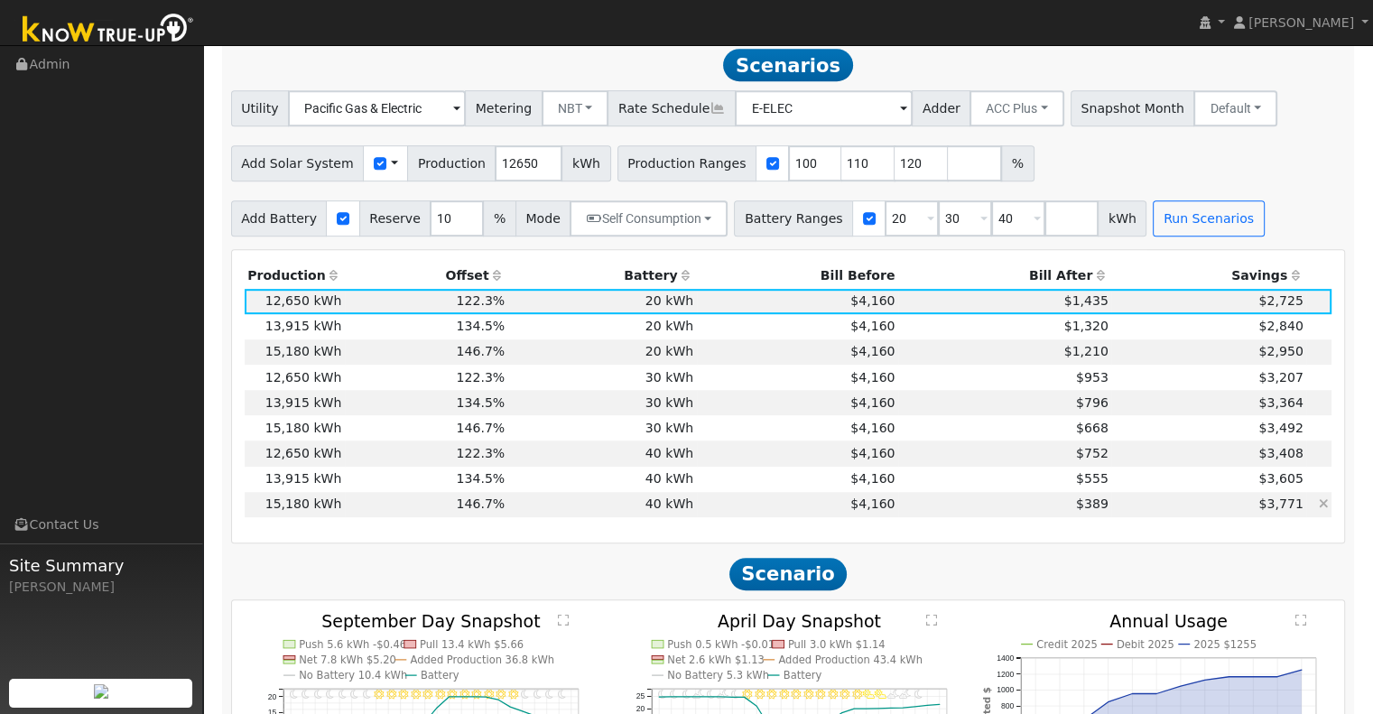
click at [395, 503] on td "146.7%" at bounding box center [426, 504] width 163 height 25
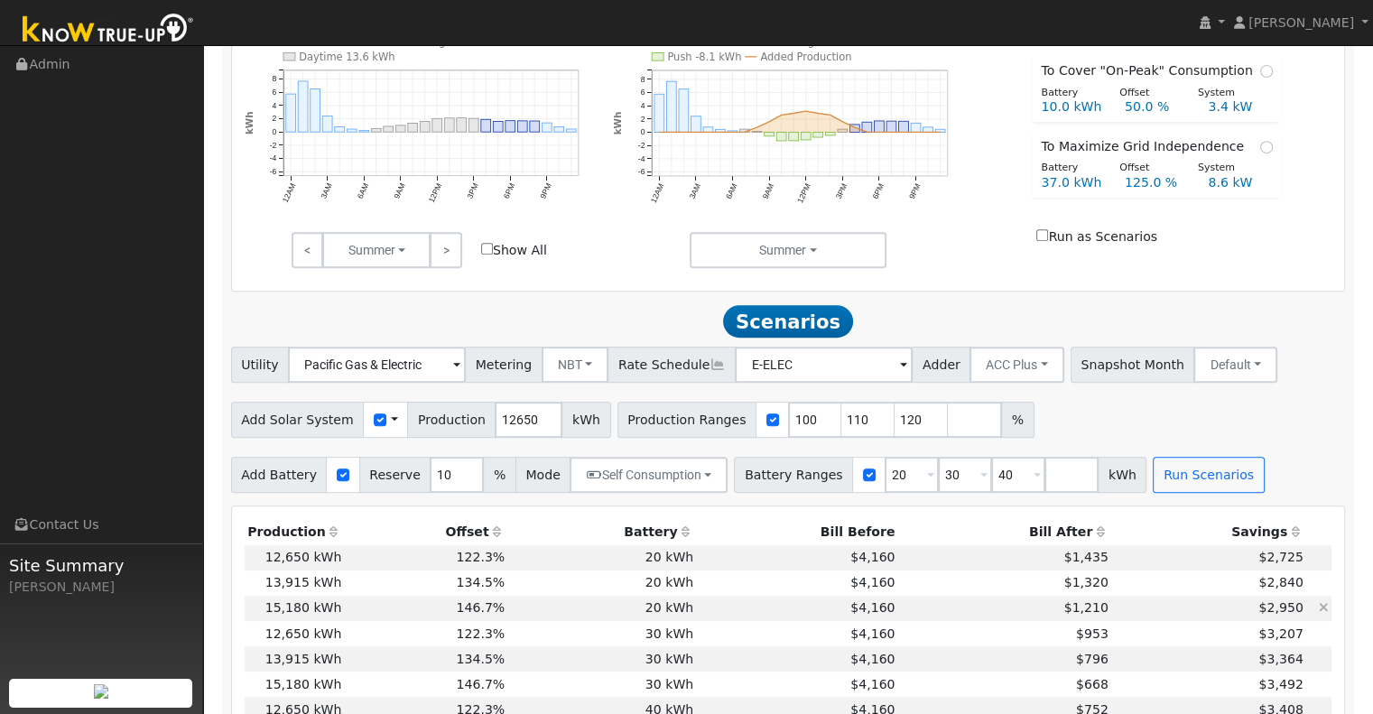
scroll to position [732, 0]
